Goal: Information Seeking & Learning: Learn about a topic

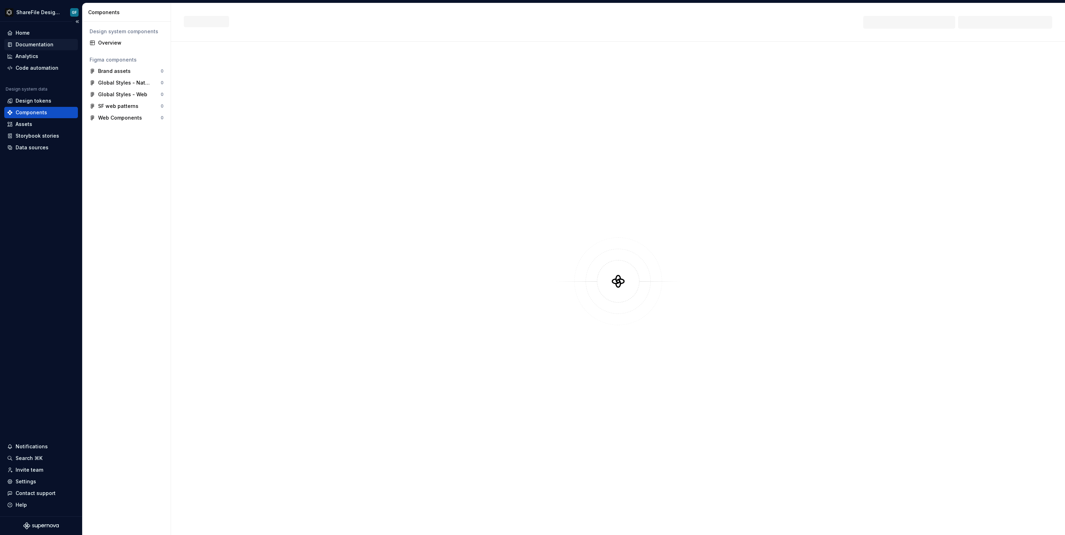
click at [35, 46] on div "Documentation" at bounding box center [35, 44] width 38 height 7
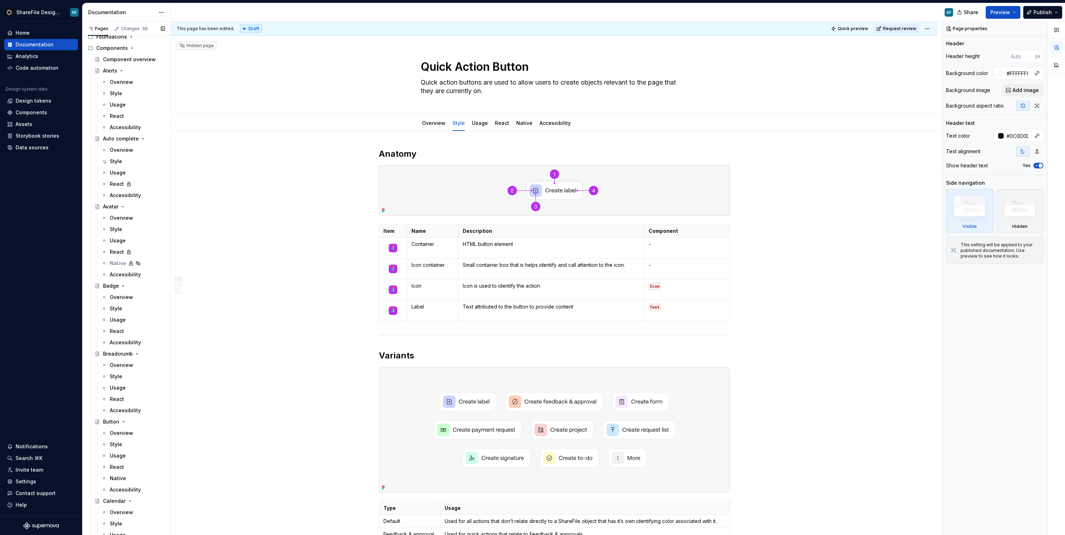
scroll to position [8, 0]
click at [130, 195] on icon "Page tree" at bounding box center [132, 197] width 6 height 6
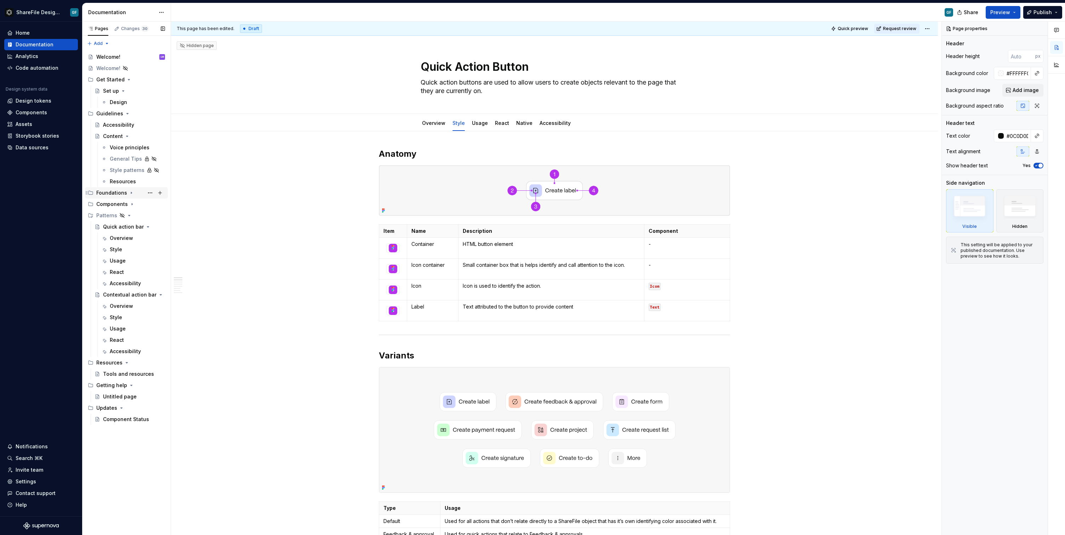
scroll to position [0, 0]
click at [117, 226] on div "Quick action bar" at bounding box center [120, 226] width 34 height 7
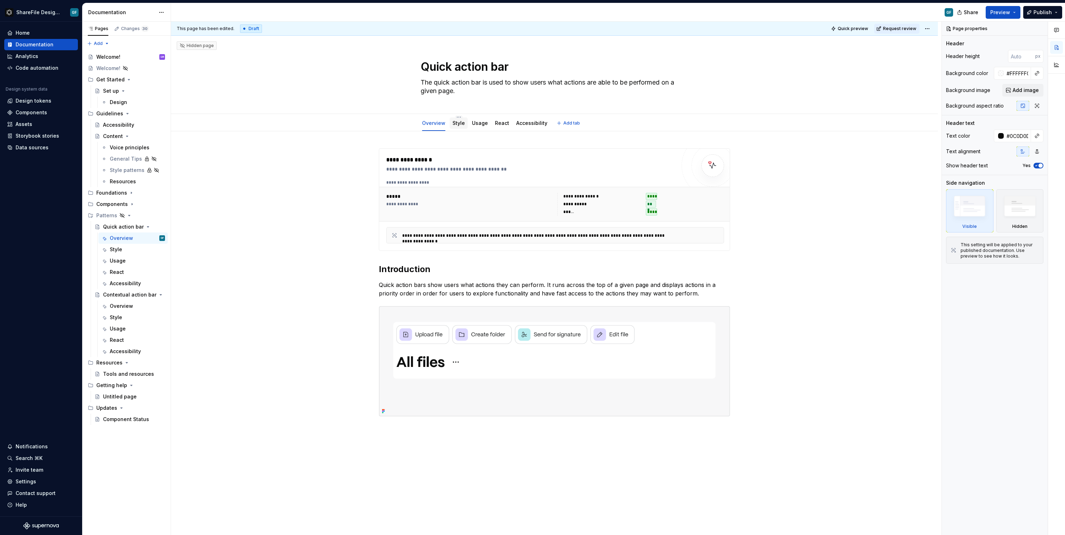
click at [453, 127] on div "Style" at bounding box center [459, 123] width 12 height 8
click at [472, 126] on link "Usage" at bounding box center [480, 123] width 16 height 6
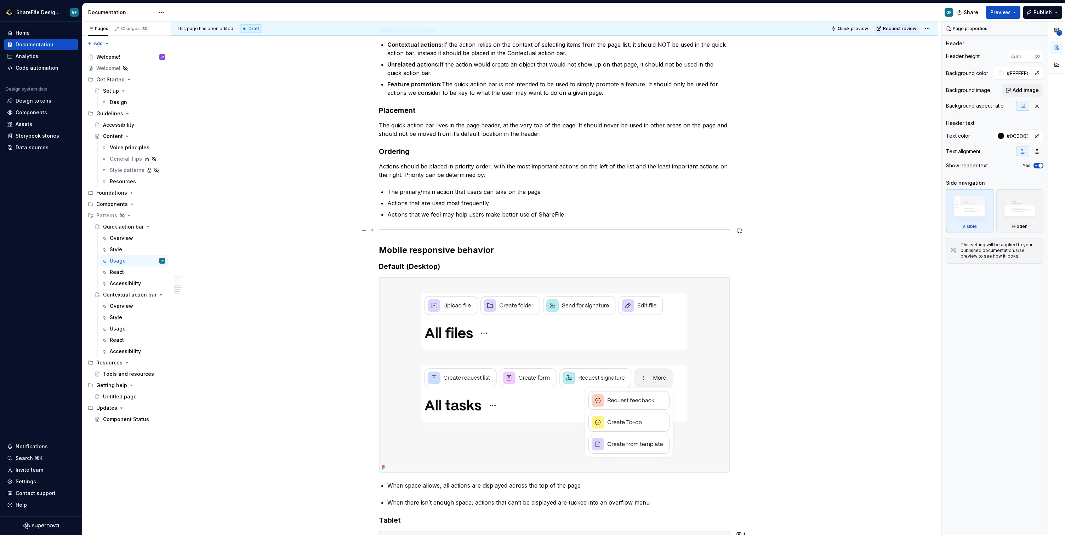
scroll to position [289, 0]
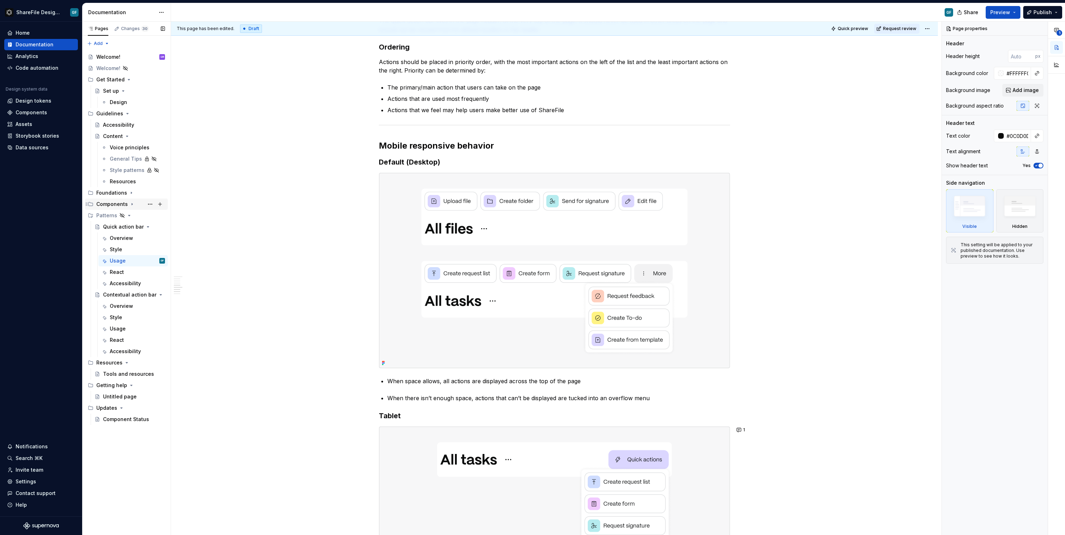
click at [113, 204] on div "Components" at bounding box center [112, 204] width 32 height 7
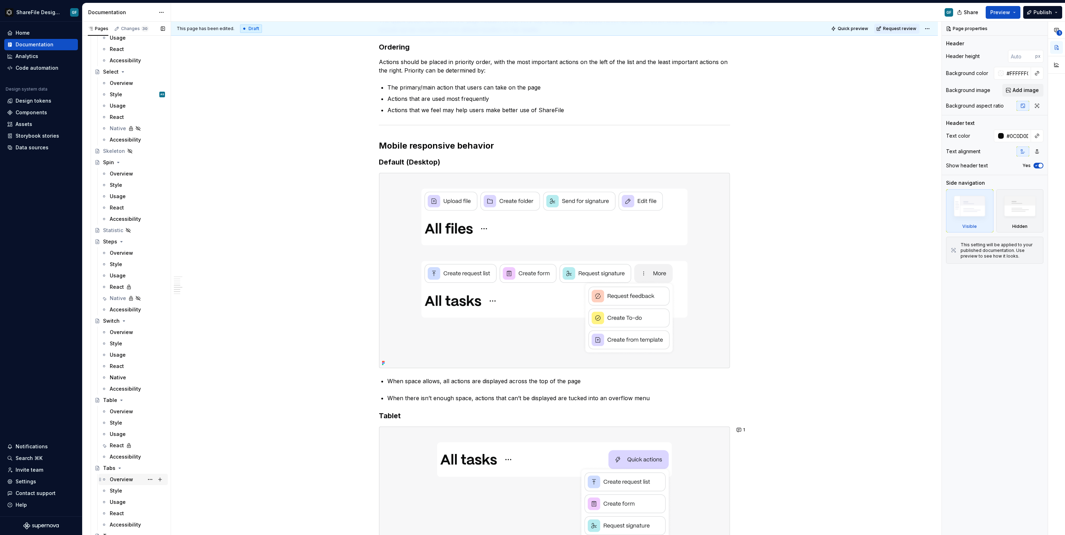
scroll to position [2577, 0]
click at [117, 300] on div "React" at bounding box center [117, 301] width 14 height 7
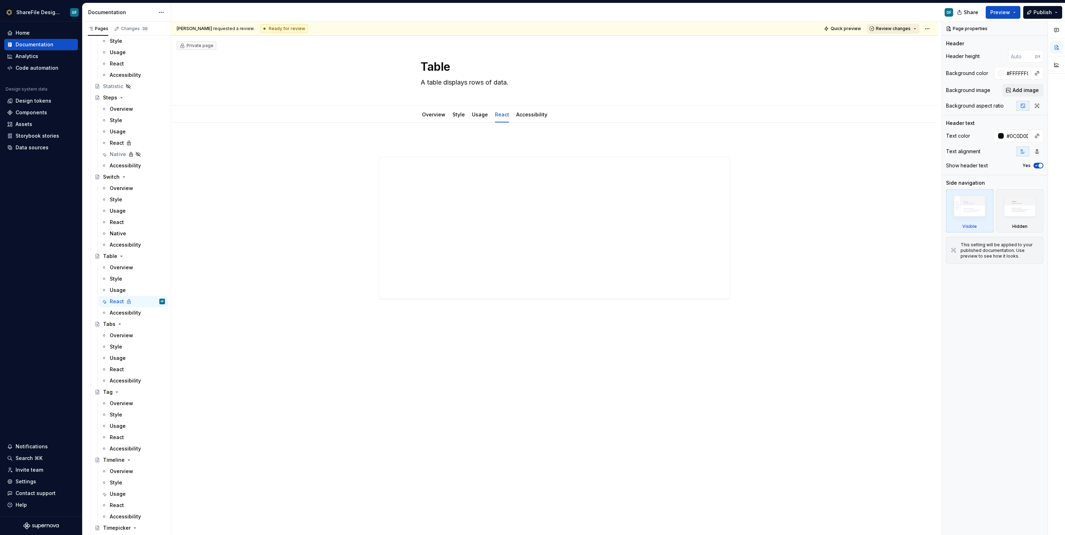
click at [892, 31] on span "Review changes" at bounding box center [893, 29] width 35 height 6
click at [789, 78] on div "Table A table displays rows of data." at bounding box center [554, 70] width 710 height 69
type textarea "*"
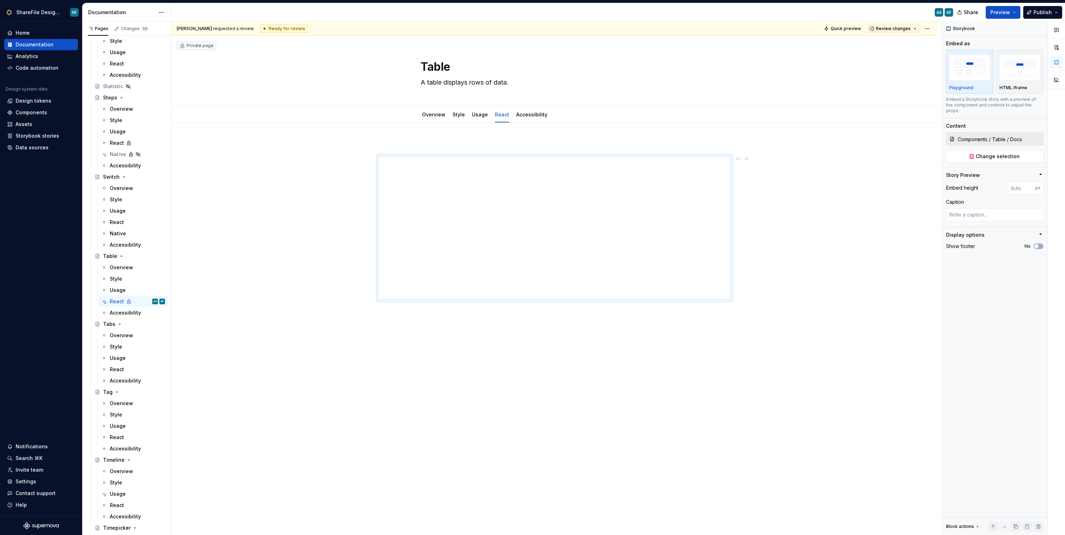
type textarea "*"
type input "200"
type textarea "*"
type input "2000"
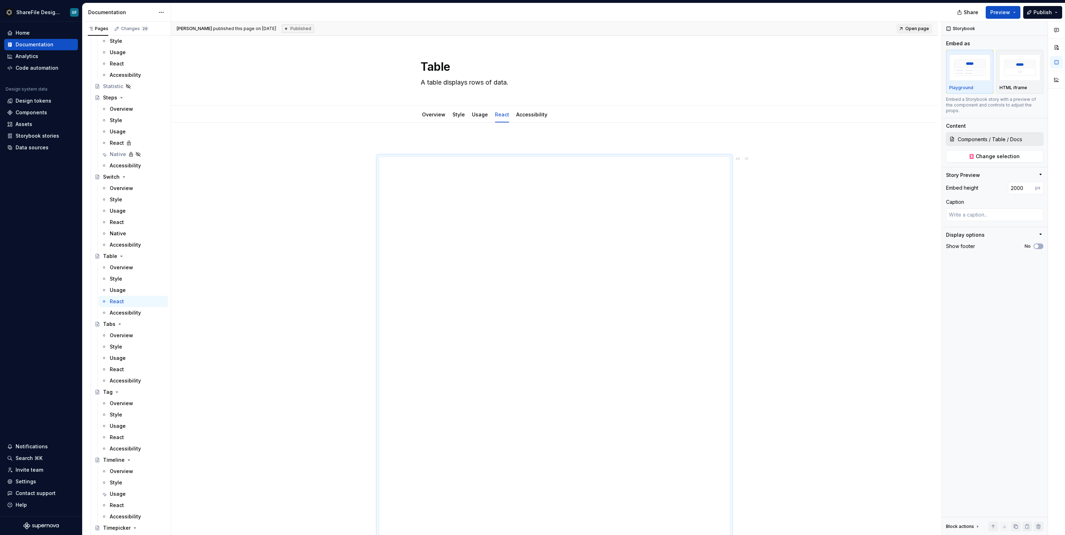
type textarea "*"
